Goal: Obtain resource: Obtain resource

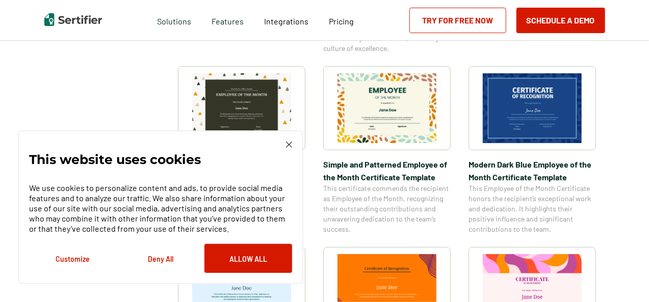
scroll to position [346, 0]
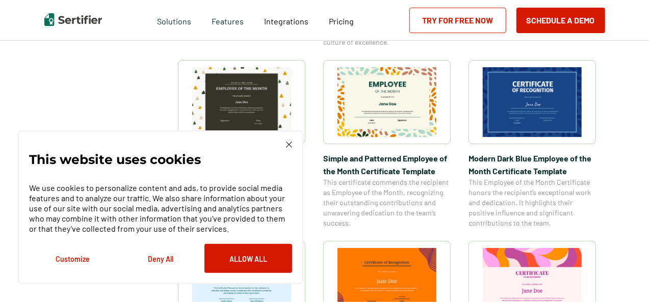
click at [550, 278] on img at bounding box center [532, 283] width 99 height 70
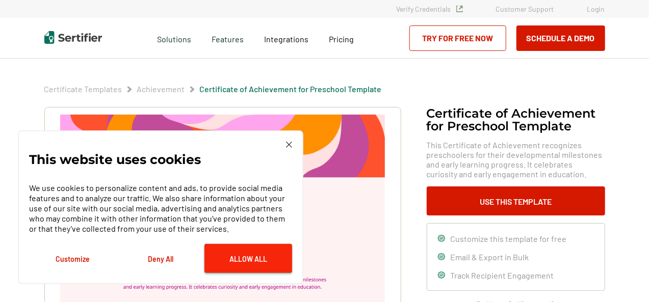
click at [253, 260] on button "Allow All" at bounding box center [248, 258] width 88 height 29
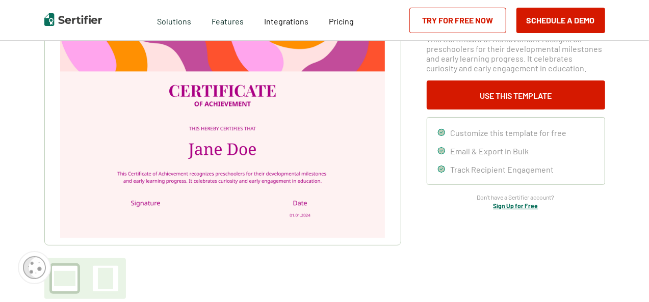
scroll to position [108, 0]
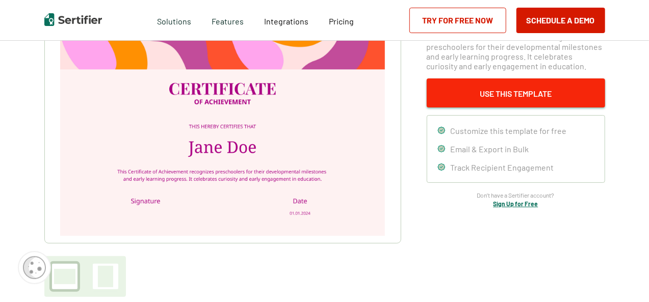
click at [516, 95] on button "Use This Template" at bounding box center [515, 92] width 178 height 29
